Goal: Task Accomplishment & Management: Manage account settings

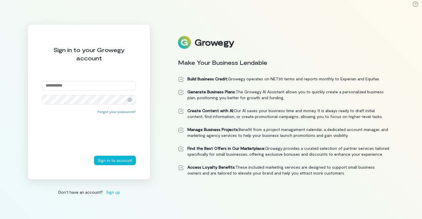
drag, startPoint x: 0, startPoint y: 0, endPoint x: 69, endPoint y: 85, distance: 109.5
click at [69, 85] on input "email" at bounding box center [89, 85] width 94 height 9
type input "**********"
click at [72, 90] on input "**********" at bounding box center [89, 85] width 94 height 9
click at [107, 85] on input "**********" at bounding box center [89, 85] width 94 height 9
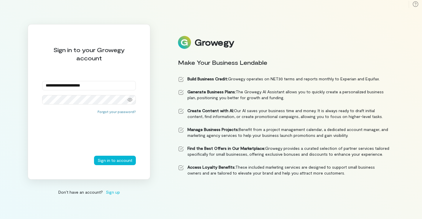
drag, startPoint x: 107, startPoint y: 85, endPoint x: 26, endPoint y: 102, distance: 82.0
click at [26, 102] on div "**********" at bounding box center [211, 109] width 422 height 219
type input "**********"
click at [94, 156] on button "Sign in to account" at bounding box center [115, 160] width 42 height 9
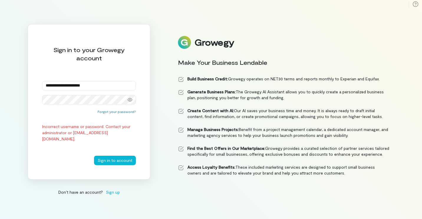
click at [32, 106] on div "**********" at bounding box center [89, 101] width 123 height 155
click at [94, 156] on button "Sign in to account" at bounding box center [115, 160] width 42 height 9
click at [132, 99] on icon at bounding box center [130, 100] width 5 height 4
click at [94, 156] on button "Sign in to account" at bounding box center [115, 160] width 42 height 9
click at [24, 94] on div "**********" at bounding box center [211, 109] width 422 height 219
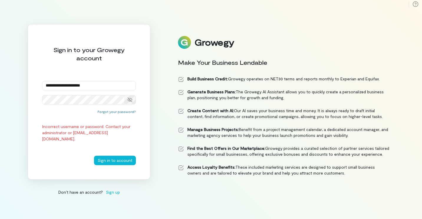
click at [94, 156] on button "Sign in to account" at bounding box center [115, 160] width 42 height 9
click at [18, 103] on div "**********" at bounding box center [211, 109] width 422 height 219
click at [94, 156] on button "Sign in to account" at bounding box center [115, 160] width 42 height 9
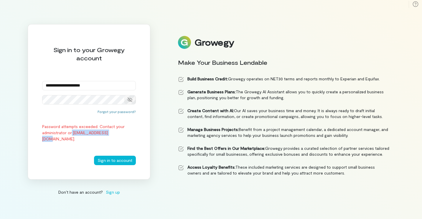
drag, startPoint x: 72, startPoint y: 132, endPoint x: 115, endPoint y: 131, distance: 43.0
click at [115, 131] on div "Password attempts exceeded. Contact your administrator or [EMAIL_ADDRESS][DOMAI…" at bounding box center [89, 132] width 94 height 19
drag, startPoint x: 115, startPoint y: 131, endPoint x: 86, endPoint y: 124, distance: 29.0
click at [86, 124] on div "Password attempts exceeded. Contact your administrator or [EMAIL_ADDRESS][DOMAI…" at bounding box center [89, 132] width 94 height 19
click at [111, 111] on button "Forgot your password?" at bounding box center [116, 111] width 38 height 5
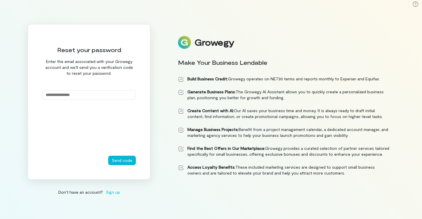
click at [98, 96] on input "email" at bounding box center [89, 94] width 94 height 9
type input "**********"
click at [121, 160] on button "Send code" at bounding box center [122, 160] width 28 height 9
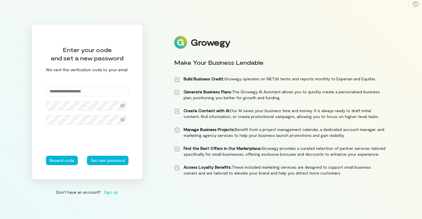
click at [74, 91] on input "text" at bounding box center [87, 91] width 82 height 9
type input "******"
click at [30, 128] on div "Enter your code and set a new password We sent the verification code to your em…" at bounding box center [211, 109] width 422 height 219
click at [121, 104] on icon at bounding box center [122, 106] width 5 height 4
click at [123, 120] on icon at bounding box center [122, 120] width 5 height 5
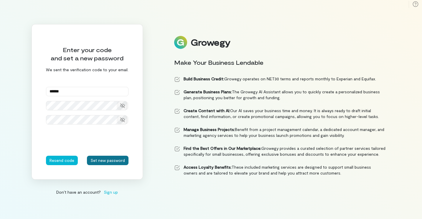
click at [110, 160] on button "Set new password" at bounding box center [108, 160] width 42 height 9
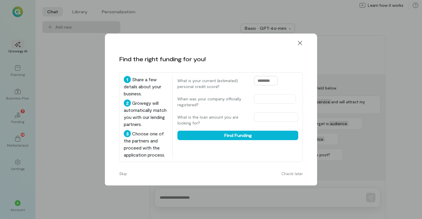
click at [270, 82] on input "text" at bounding box center [266, 80] width 24 height 9
type input "***"
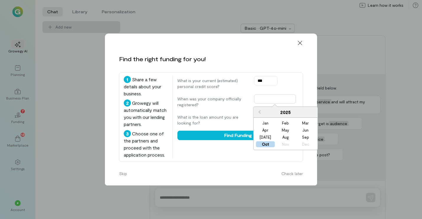
click at [263, 100] on input "text" at bounding box center [275, 98] width 42 height 9
click at [302, 122] on div "Mar" at bounding box center [305, 123] width 19 height 6
click at [280, 96] on input "**********" at bounding box center [275, 98] width 42 height 9
type input "**********"
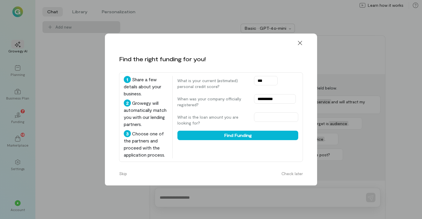
click at [244, 115] on label "What is the loan amount you are looking for?" at bounding box center [212, 120] width 71 height 12
click at [272, 120] on input "text" at bounding box center [276, 117] width 44 height 9
type input "******"
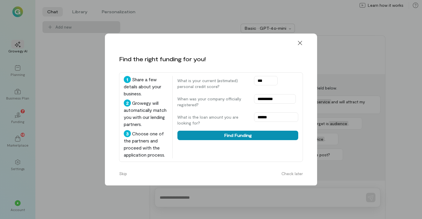
drag, startPoint x: 253, startPoint y: 145, endPoint x: 253, endPoint y: 135, distance: 9.4
click at [253, 135] on div "**********" at bounding box center [237, 117] width 121 height 82
click at [253, 135] on button "Find Funding" at bounding box center [237, 135] width 121 height 9
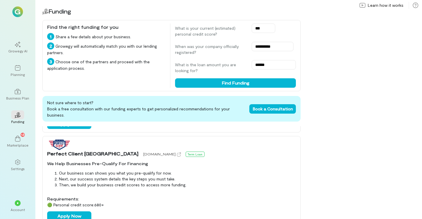
scroll to position [329, 0]
click at [14, 53] on div "Growegy AI" at bounding box center [17, 51] width 19 height 5
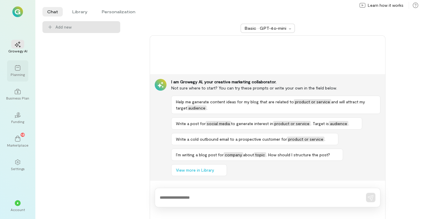
click at [16, 67] on icon at bounding box center [18, 68] width 6 height 6
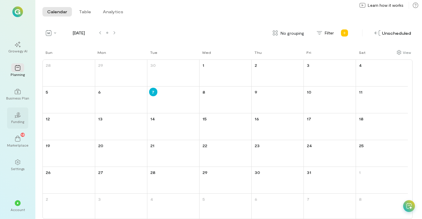
click at [12, 119] on div "02" at bounding box center [17, 114] width 13 height 9
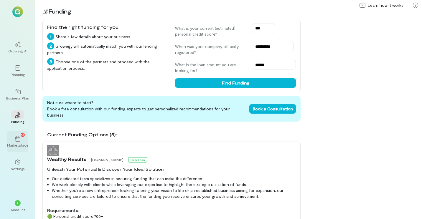
click at [19, 150] on div "13 Marketplace" at bounding box center [17, 141] width 21 height 21
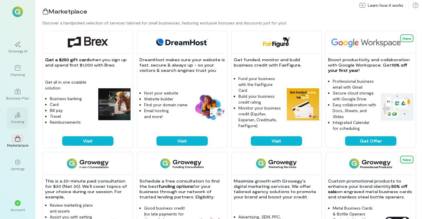
click at [19, 117] on icon "02" at bounding box center [18, 115] width 6 height 6
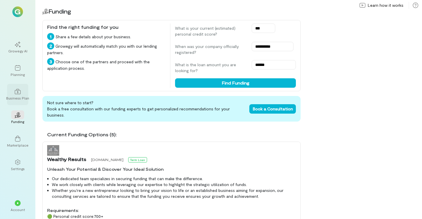
click at [19, 93] on icon at bounding box center [18, 92] width 6 height 6
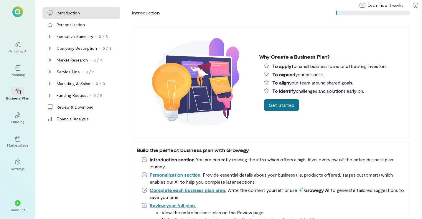
click at [279, 101] on button "Get Started" at bounding box center [281, 105] width 35 height 12
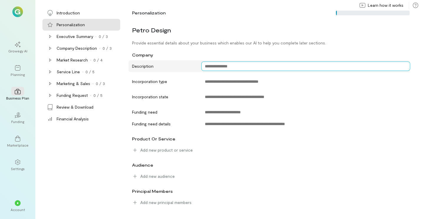
click at [224, 69] on textarea at bounding box center [305, 66] width 209 height 9
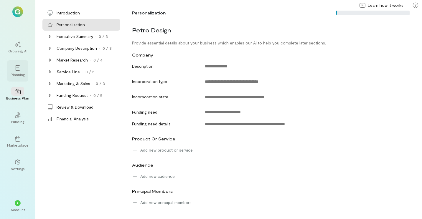
click at [24, 64] on div at bounding box center [17, 67] width 13 height 9
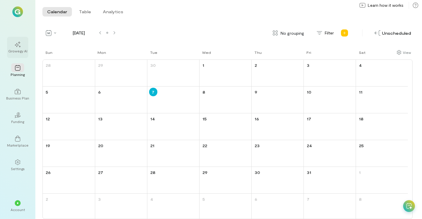
click at [18, 43] on icon at bounding box center [18, 45] width 6 height 6
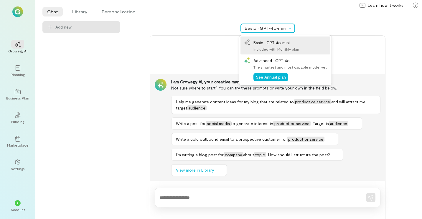
click at [290, 28] on div at bounding box center [290, 28] width 7 height 6
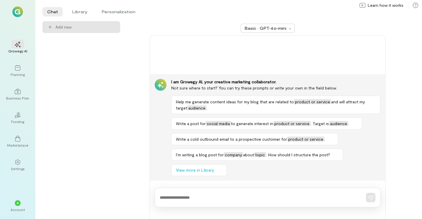
click at [206, 31] on div "Basic · GPT‑4o‑mini" at bounding box center [267, 28] width 280 height 14
click at [71, 16] on li "Library" at bounding box center [79, 11] width 25 height 9
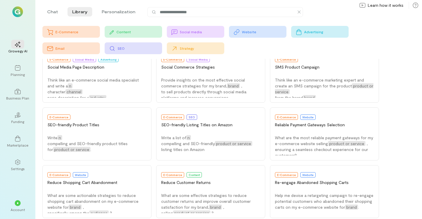
scroll to position [255, 0]
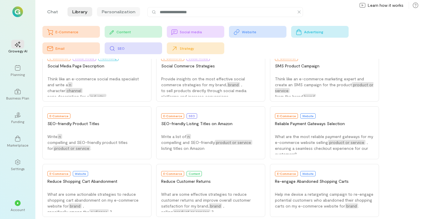
click at [124, 15] on li "Personalization" at bounding box center [118, 11] width 43 height 9
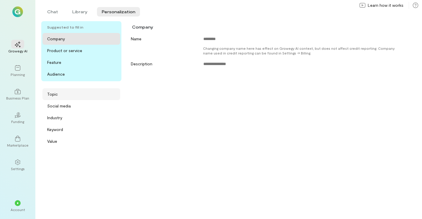
click at [52, 92] on div "Topic" at bounding box center [52, 94] width 11 height 6
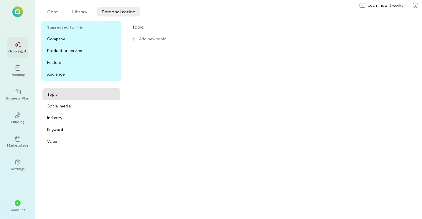
click at [26, 52] on div "Growegy AI" at bounding box center [17, 51] width 19 height 5
click at [15, 16] on img at bounding box center [17, 11] width 11 height 11
click at [22, 205] on div "*" at bounding box center [17, 202] width 13 height 9
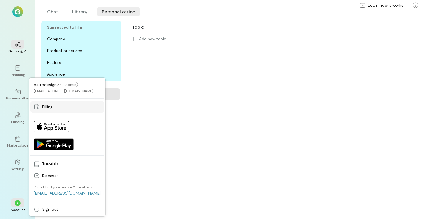
click at [49, 104] on span "Billing" at bounding box center [71, 107] width 59 height 6
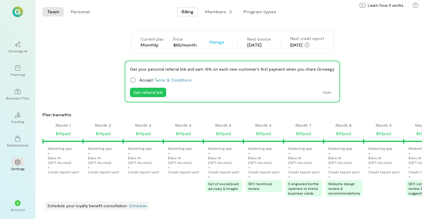
scroll to position [0, 461]
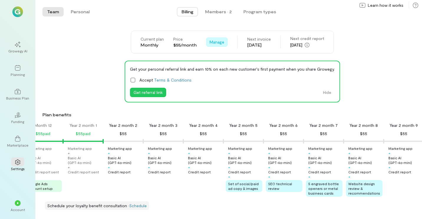
click at [212, 42] on span "Manage" at bounding box center [216, 42] width 15 height 6
click at [225, 71] on link "Cancel plan" at bounding box center [229, 67] width 45 height 12
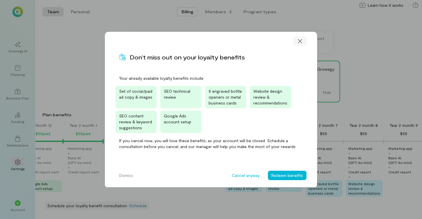
click at [299, 40] on icon at bounding box center [300, 41] width 6 height 6
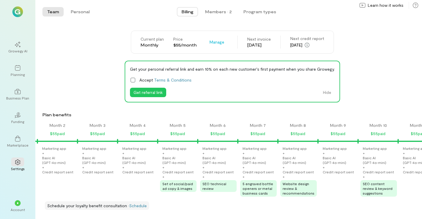
scroll to position [0, 45]
click at [286, 186] on div "Website design review & recommendations" at bounding box center [298, 188] width 37 height 16
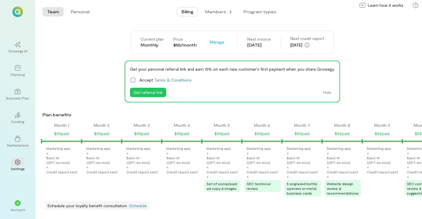
scroll to position [0, 0]
click at [138, 208] on link "Schedule" at bounding box center [138, 205] width 18 height 5
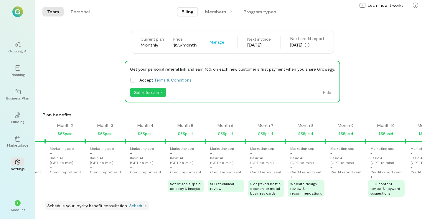
scroll to position [0, 37]
click at [219, 14] on div "Members · 2" at bounding box center [218, 12] width 27 height 6
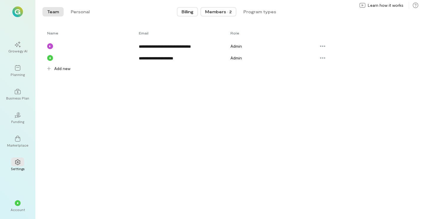
click at [188, 8] on button "Billing" at bounding box center [187, 11] width 21 height 9
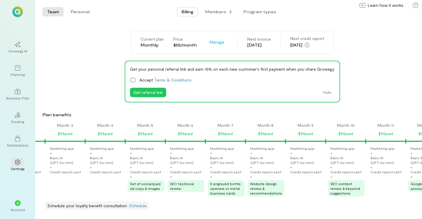
scroll to position [0, 78]
click at [216, 46] on button "Manage" at bounding box center [217, 41] width 22 height 9
click at [226, 64] on span "Cancel plan" at bounding box center [234, 67] width 30 height 6
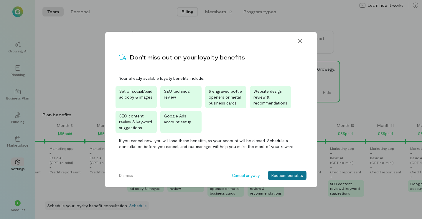
click at [291, 179] on button "Redeem benefits" at bounding box center [287, 175] width 39 height 9
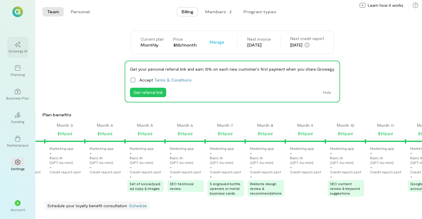
click at [14, 52] on div "Growegy AI" at bounding box center [17, 51] width 19 height 5
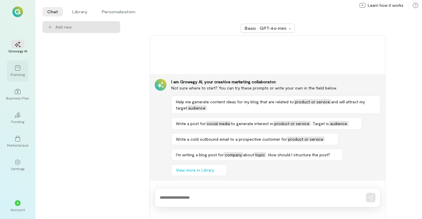
click at [13, 79] on div "Planning" at bounding box center [17, 70] width 21 height 21
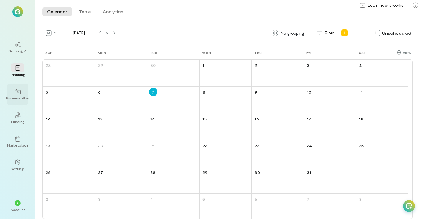
click at [17, 97] on div "Business Plan" at bounding box center [17, 98] width 23 height 5
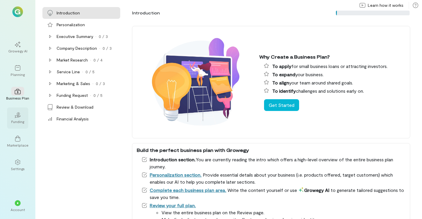
click at [20, 118] on icon "02" at bounding box center [18, 115] width 6 height 6
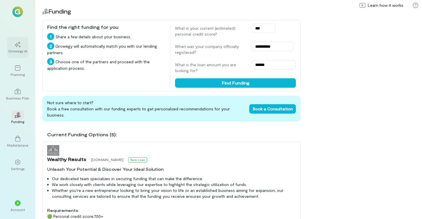
click at [20, 50] on div "Growegy AI" at bounding box center [17, 51] width 19 height 5
